Goal: Navigation & Orientation: Find specific page/section

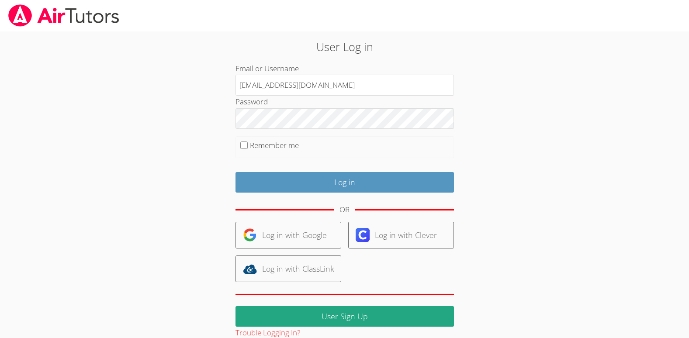
click at [282, 185] on input "Log in" at bounding box center [344, 182] width 218 height 21
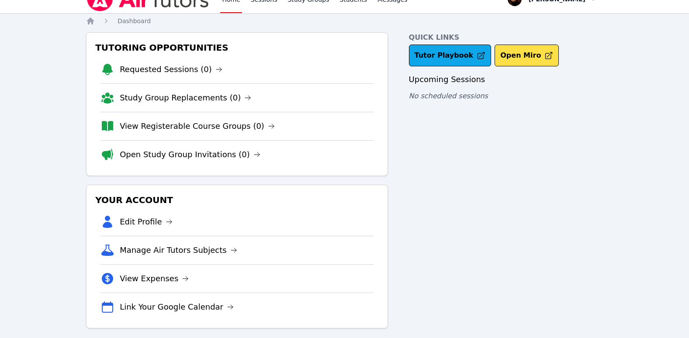
scroll to position [23, 0]
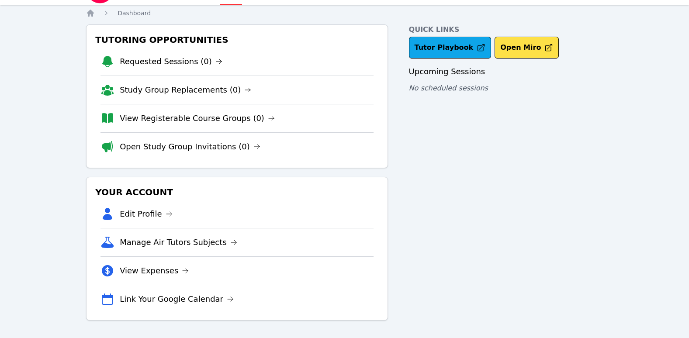
click at [167, 273] on link "View Expenses" at bounding box center [154, 271] width 69 height 12
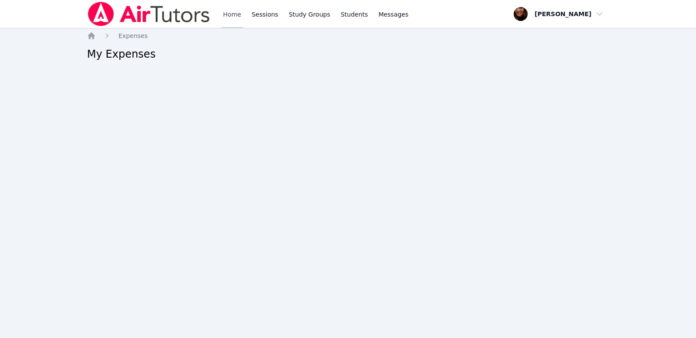
click at [233, 10] on link "Home" at bounding box center [231, 14] width 21 height 28
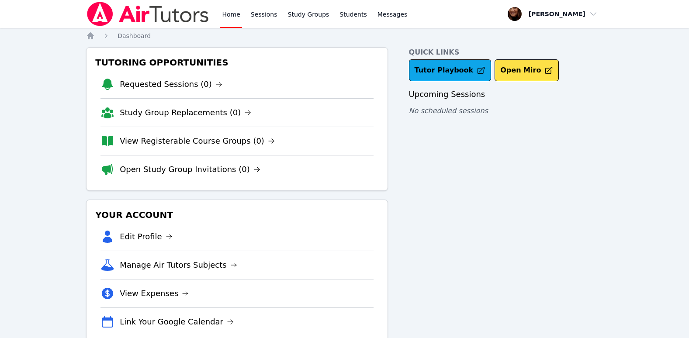
scroll to position [23, 0]
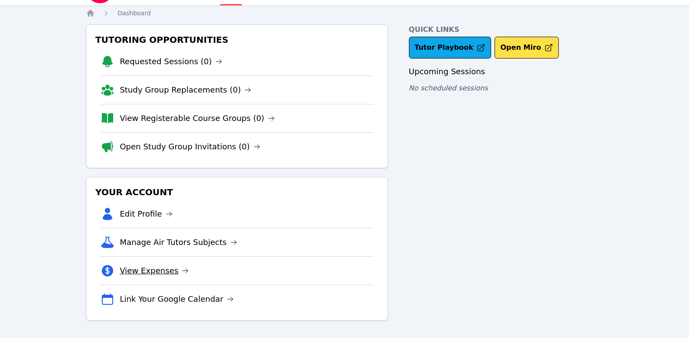
click at [182, 270] on icon at bounding box center [185, 270] width 7 height 7
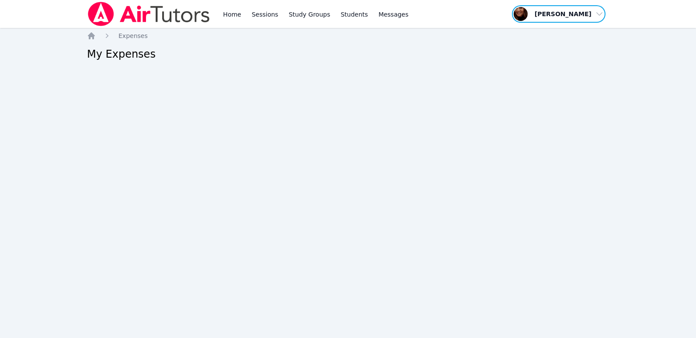
click at [598, 14] on span "button" at bounding box center [558, 13] width 95 height 19
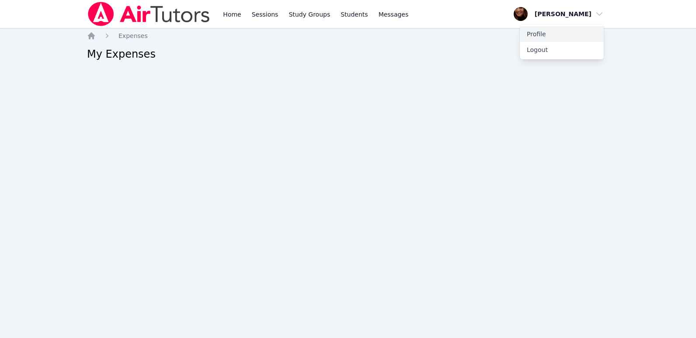
click at [536, 30] on link "Profile" at bounding box center [561, 34] width 84 height 16
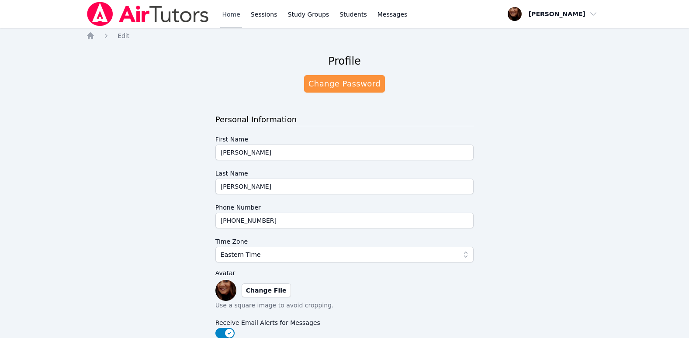
click at [225, 15] on link "Home" at bounding box center [230, 14] width 21 height 28
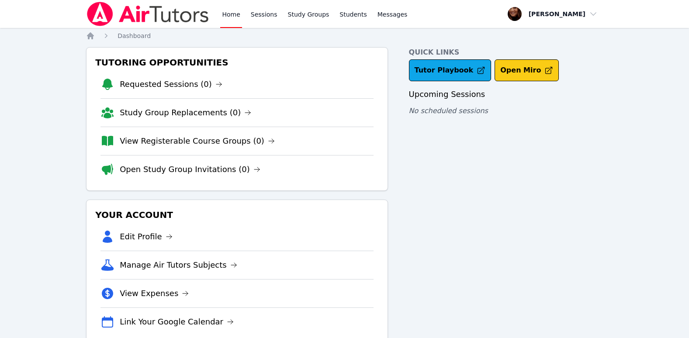
click at [496, 71] on button "Open Miro" at bounding box center [527, 70] width 64 height 22
click at [201, 84] on link "Requested Sessions (0)" at bounding box center [171, 84] width 103 height 12
click at [244, 111] on icon at bounding box center [247, 112] width 7 height 7
click at [268, 139] on icon at bounding box center [271, 141] width 7 height 7
click at [253, 168] on icon at bounding box center [256, 169] width 7 height 7
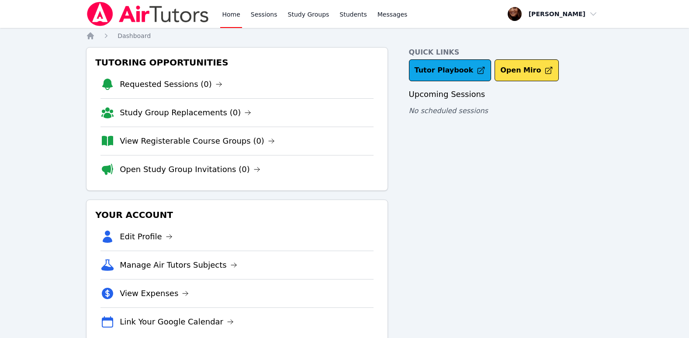
scroll to position [23, 0]
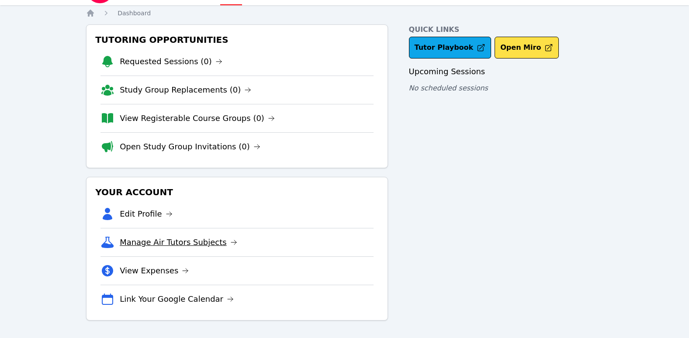
click at [230, 244] on icon at bounding box center [233, 242] width 7 height 7
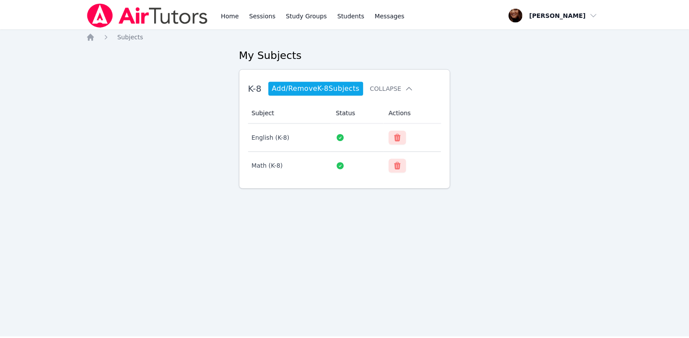
scroll to position [23, 0]
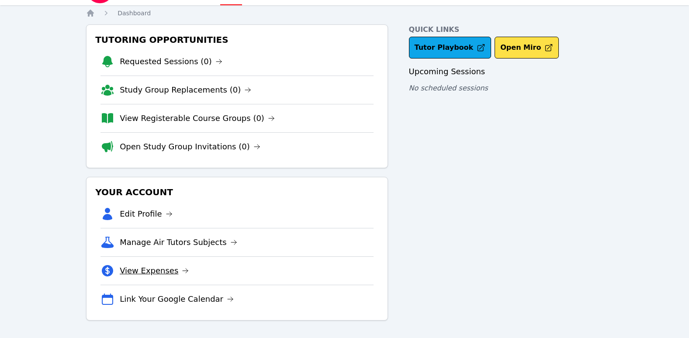
click at [182, 269] on icon at bounding box center [185, 270] width 7 height 7
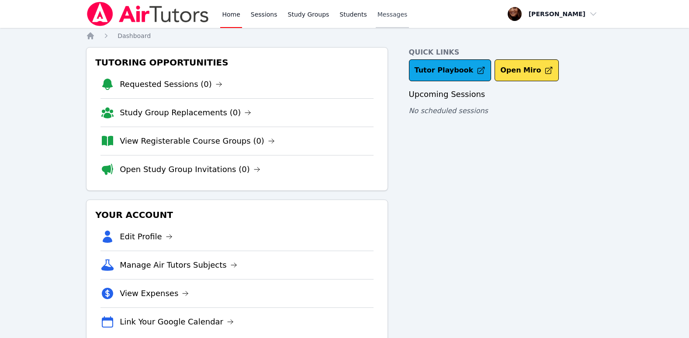
click at [377, 17] on span "Messages" at bounding box center [392, 14] width 30 height 9
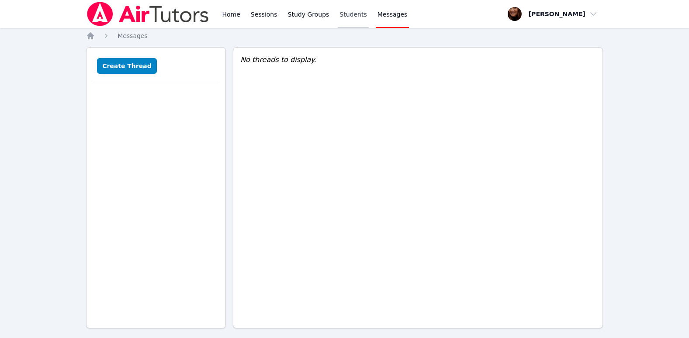
click at [341, 15] on link "Students" at bounding box center [353, 14] width 31 height 28
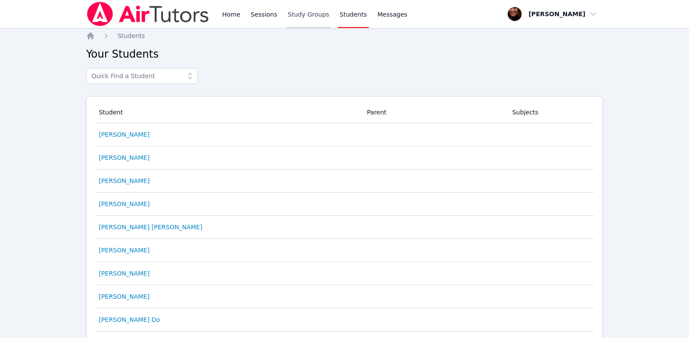
click at [299, 16] on link "Study Groups" at bounding box center [308, 14] width 45 height 28
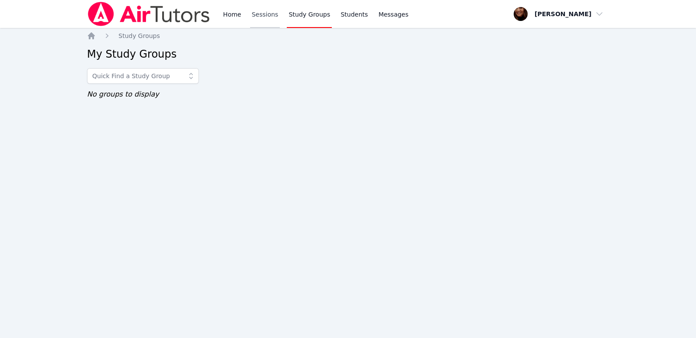
click at [253, 15] on link "Sessions" at bounding box center [265, 14] width 30 height 28
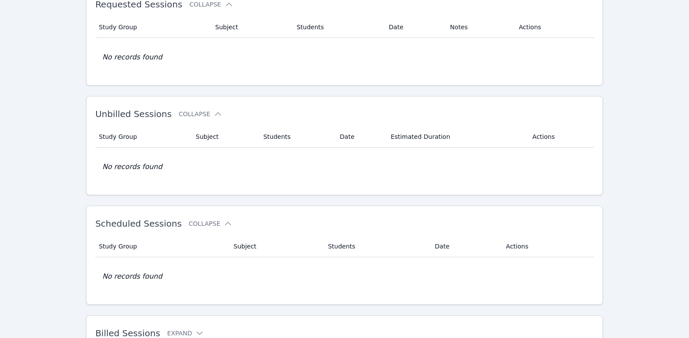
scroll to position [109, 0]
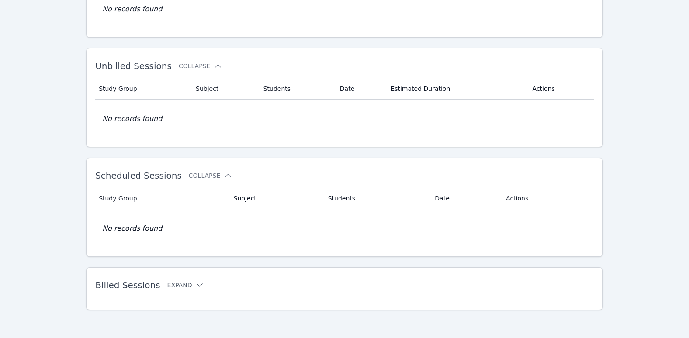
click at [195, 283] on icon at bounding box center [199, 285] width 9 height 9
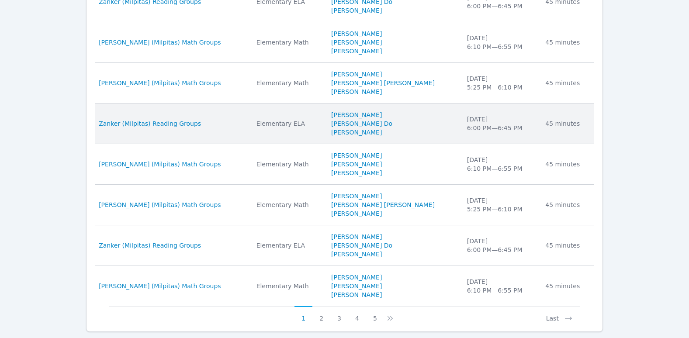
scroll to position [549, 0]
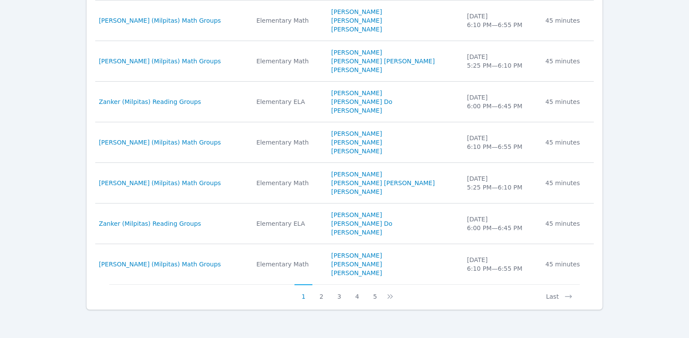
click at [323, 302] on div "Billed Sessions Collapse Study Group Subject Students Date Duration Study Group…" at bounding box center [344, 68] width 517 height 483
click at [323, 297] on button "2" at bounding box center [321, 292] width 18 height 17
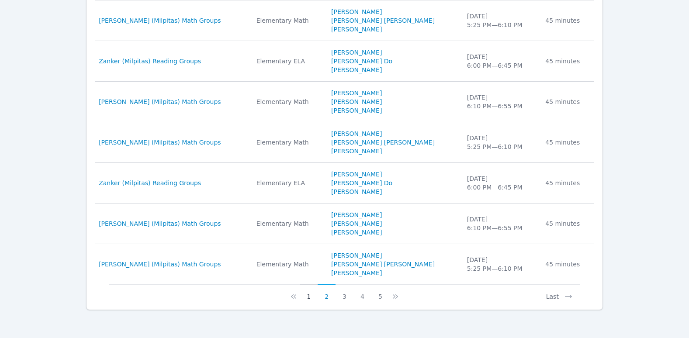
click at [313, 300] on button "1" at bounding box center [309, 292] width 18 height 17
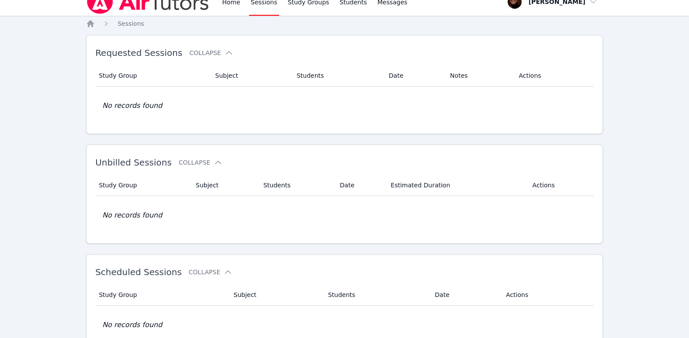
scroll to position [0, 0]
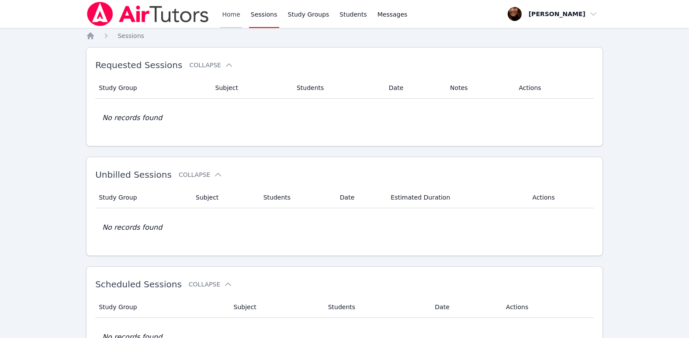
click at [224, 10] on link "Home" at bounding box center [230, 14] width 21 height 28
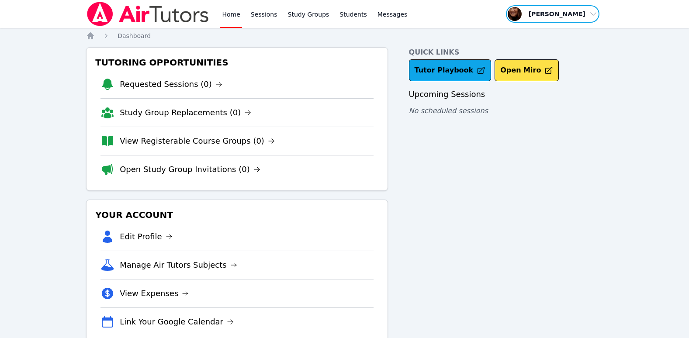
click at [591, 14] on span "button" at bounding box center [552, 13] width 95 height 19
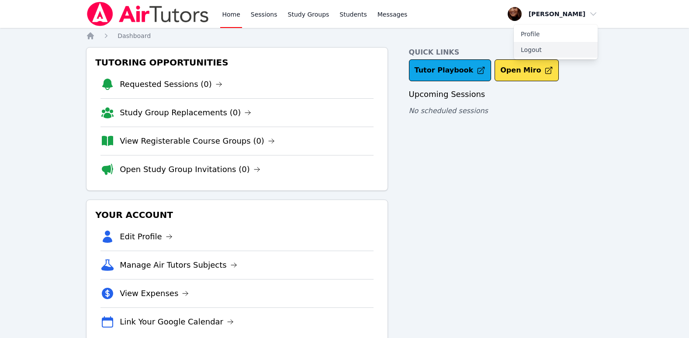
click at [536, 52] on button "Logout" at bounding box center [556, 50] width 84 height 16
